Goal: Find specific page/section: Find specific page/section

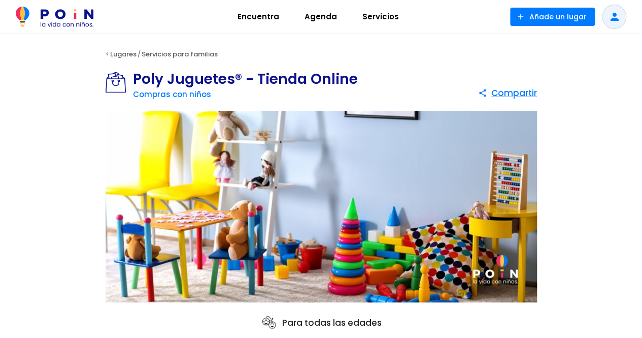
click at [249, 18] on span "Encuentra" at bounding box center [258, 17] width 51 height 16
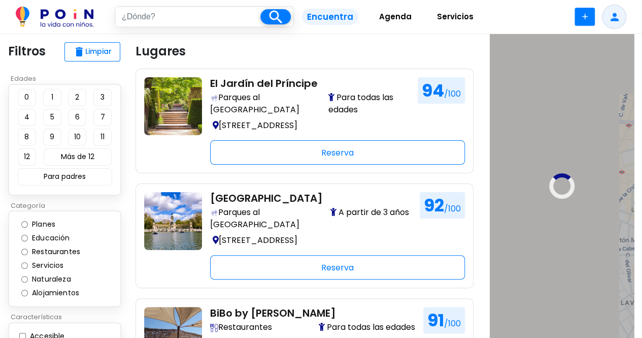
click at [208, 16] on input "text" at bounding box center [188, 16] width 145 height 19
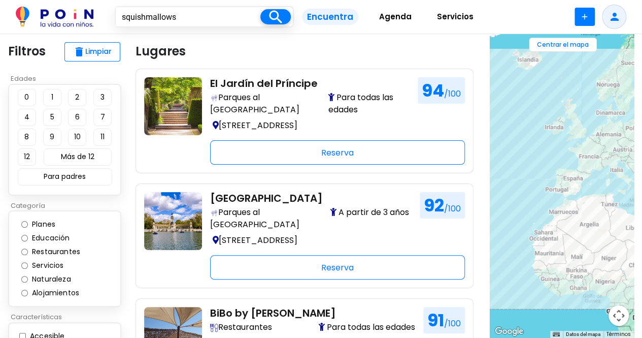
type input "squishmallows"
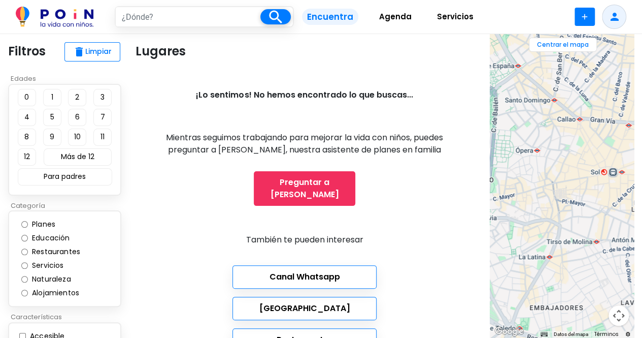
click at [452, 19] on span "Servicios" at bounding box center [456, 17] width 46 height 16
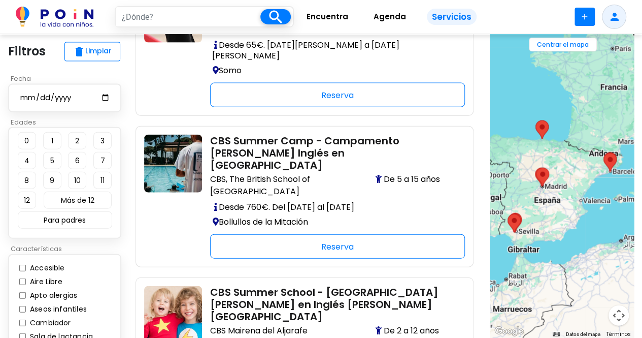
scroll to position [1108, 0]
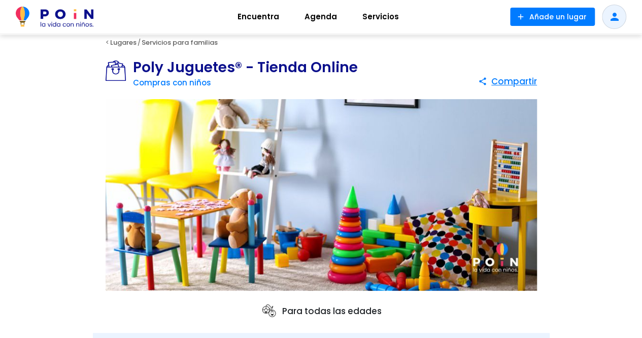
scroll to position [7, 0]
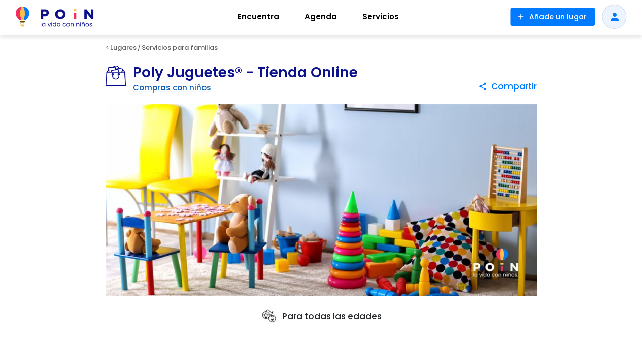
click at [179, 88] on link "Compras con niños" at bounding box center [172, 87] width 78 height 11
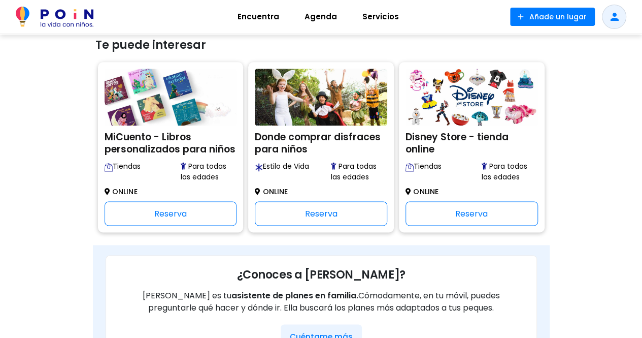
scroll to position [857, 0]
